Goal: Task Accomplishment & Management: Manage account settings

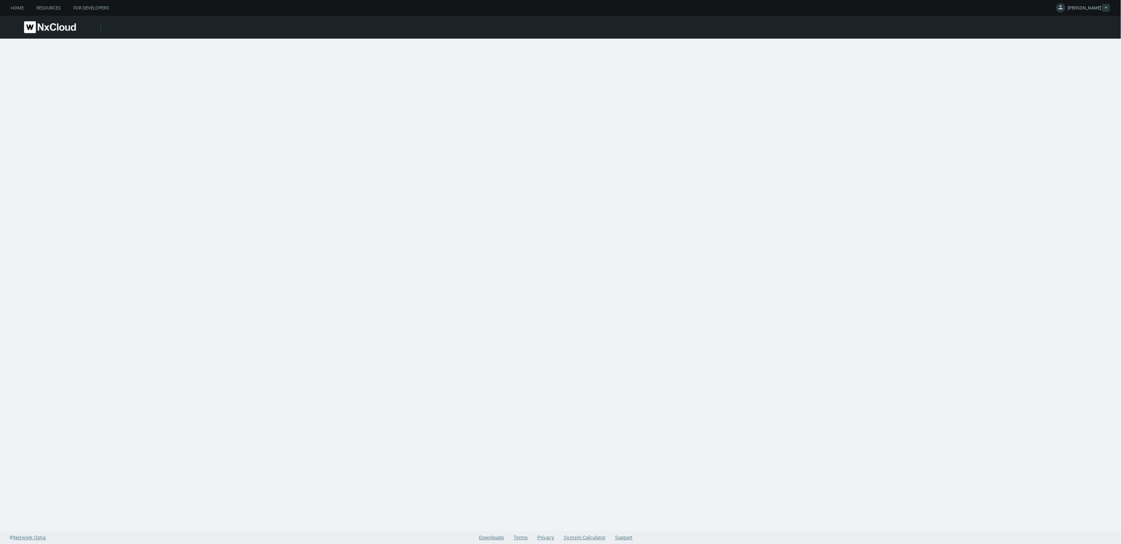
click at [1101, 7] on span "[PERSON_NAME]" at bounding box center [1085, 9] width 34 height 9
click at [1071, 60] on link "Log Out" at bounding box center [1082, 63] width 76 height 10
